Goal: Task Accomplishment & Management: Complete application form

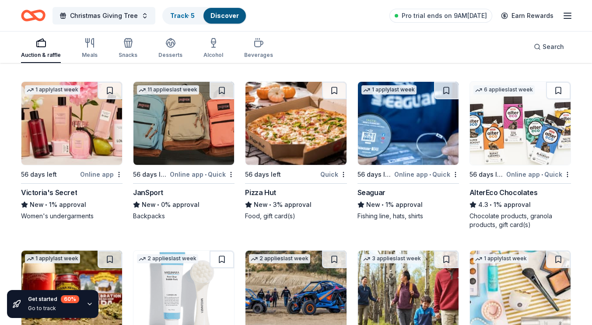
scroll to position [4063, 0]
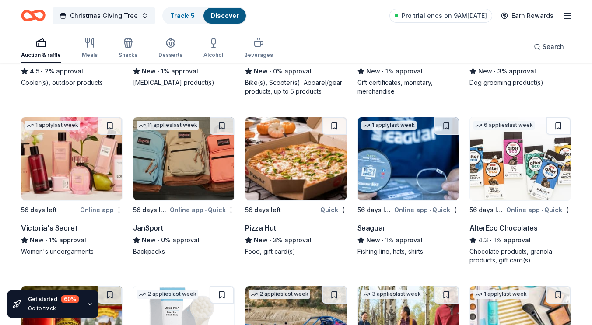
click at [308, 161] on img at bounding box center [295, 158] width 101 height 83
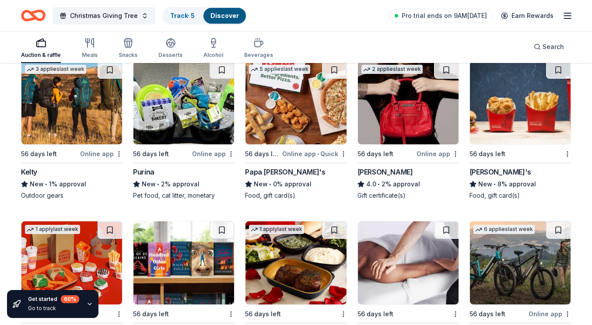
scroll to position [3620, 0]
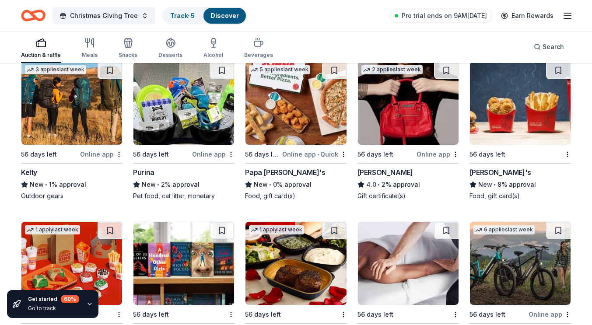
click at [488, 102] on img at bounding box center [520, 103] width 101 height 83
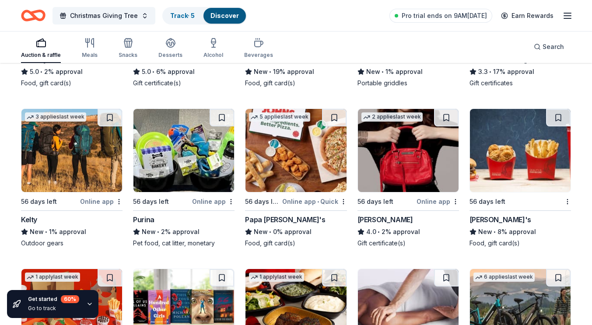
scroll to position [3574, 0]
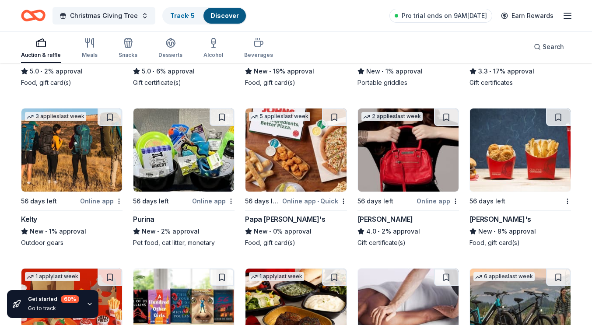
click at [195, 173] on img at bounding box center [183, 150] width 101 height 83
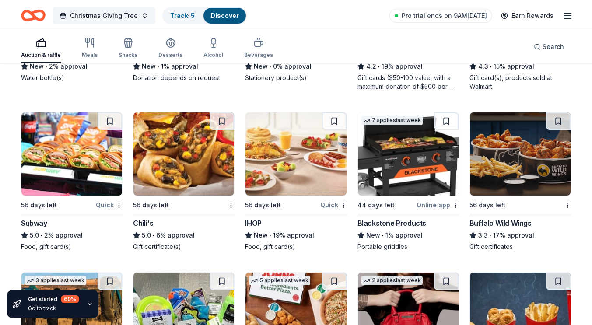
scroll to position [3409, 0]
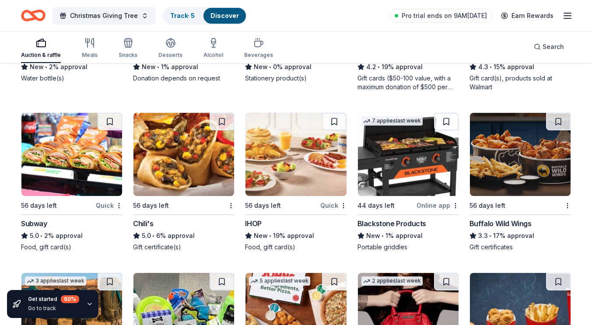
click at [309, 146] on img at bounding box center [295, 154] width 101 height 83
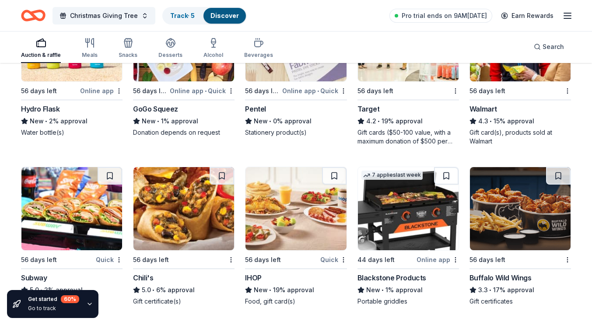
scroll to position [3354, 0]
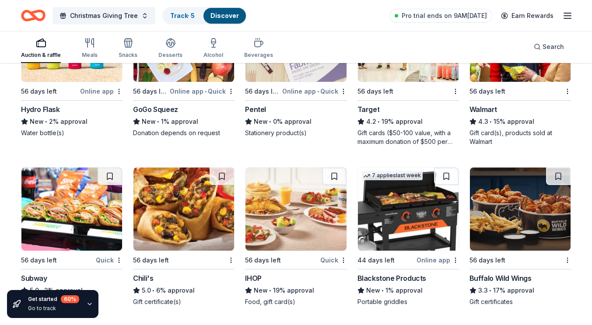
click at [526, 203] on img at bounding box center [520, 209] width 101 height 83
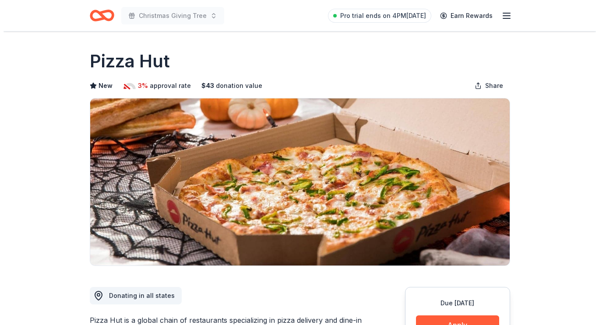
scroll to position [75, 0]
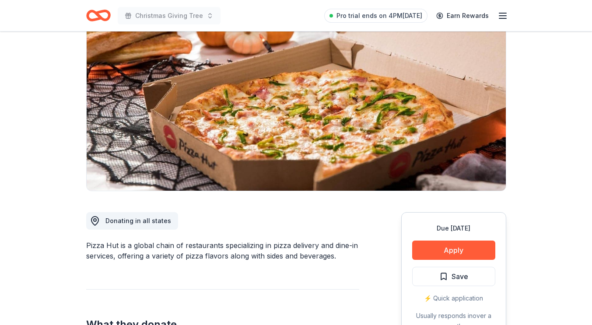
click at [453, 256] on button "Apply" at bounding box center [453, 250] width 83 height 19
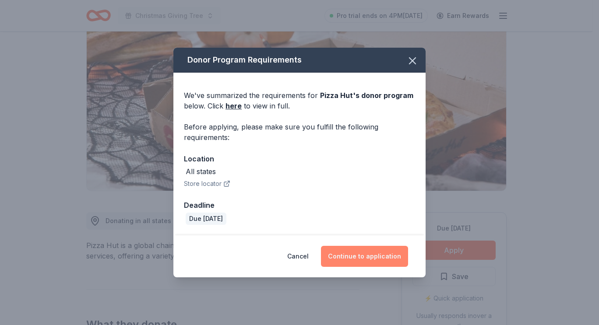
click at [378, 249] on button "Continue to application" at bounding box center [364, 256] width 87 height 21
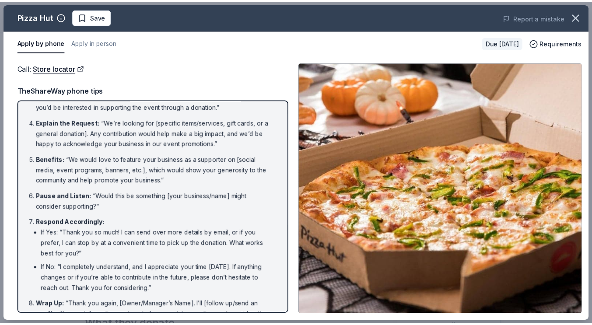
scroll to position [125, 0]
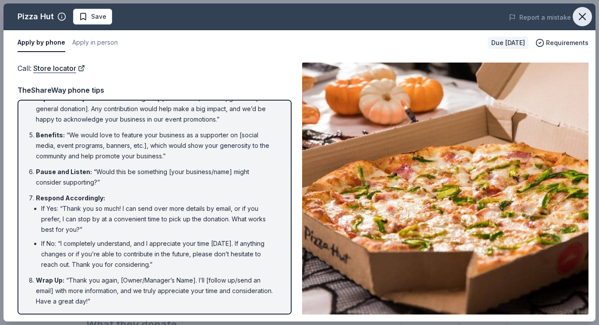
click at [579, 16] on icon "button" at bounding box center [582, 17] width 12 height 12
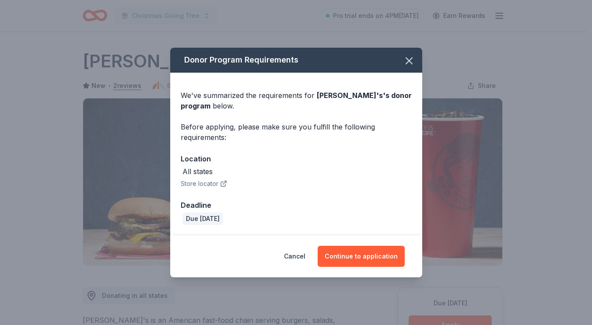
scroll to position [82, 0]
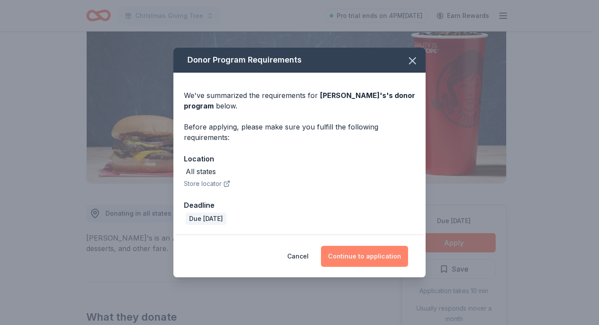
click at [385, 252] on button "Continue to application" at bounding box center [364, 256] width 87 height 21
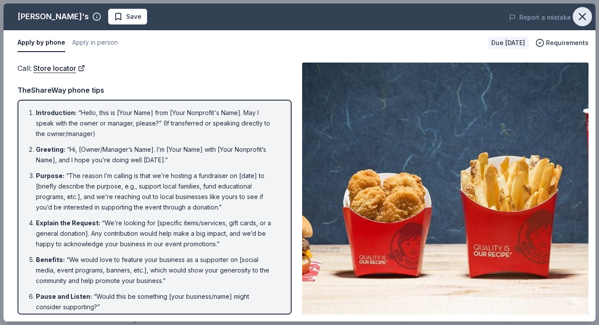
click at [578, 14] on icon "button" at bounding box center [582, 17] width 12 height 12
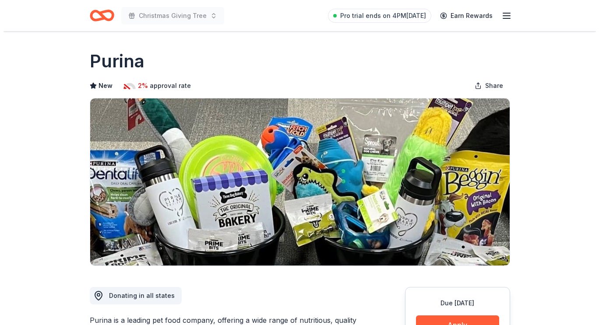
scroll to position [210, 0]
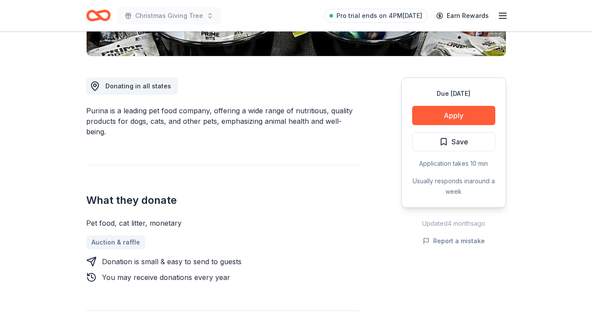
click at [443, 117] on button "Apply" at bounding box center [453, 115] width 83 height 19
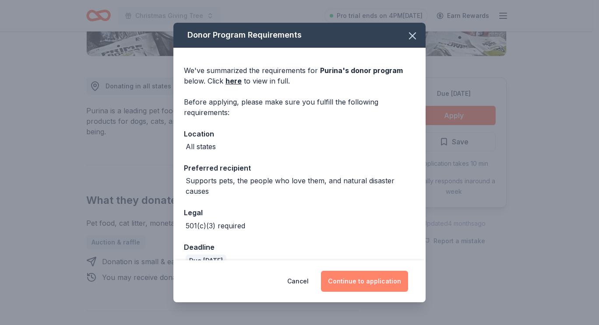
click at [354, 282] on button "Continue to application" at bounding box center [364, 281] width 87 height 21
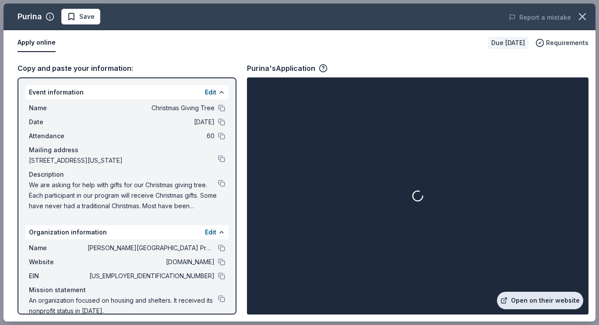
click at [537, 303] on link "Open on their website" at bounding box center [540, 301] width 86 height 18
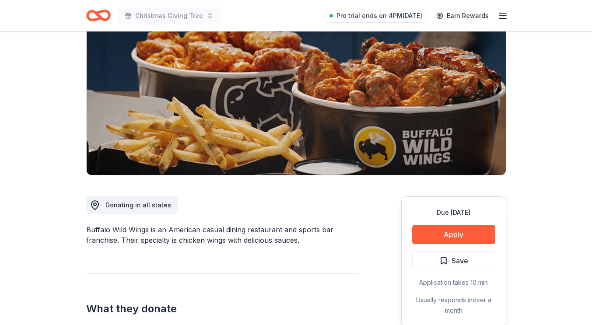
scroll to position [93, 0]
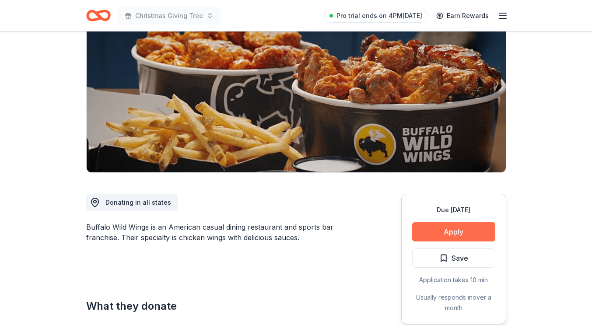
click at [463, 233] on button "Apply" at bounding box center [453, 231] width 83 height 19
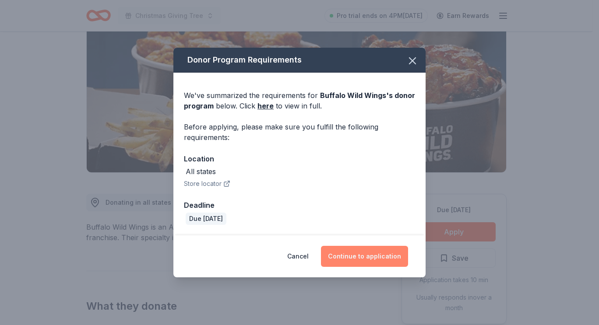
click at [356, 259] on button "Continue to application" at bounding box center [364, 256] width 87 height 21
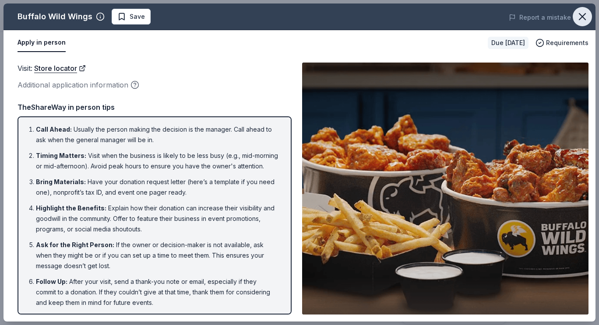
click at [579, 10] on button "button" at bounding box center [581, 16] width 19 height 19
